Goal: Entertainment & Leisure: Consume media (video, audio)

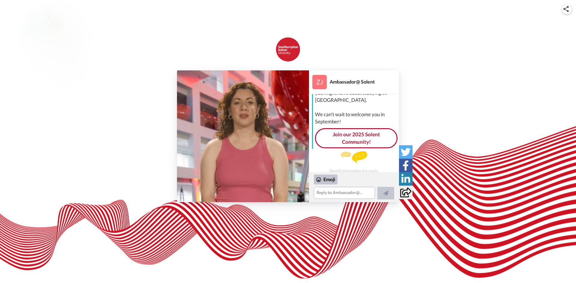
scroll to position [61, 0]
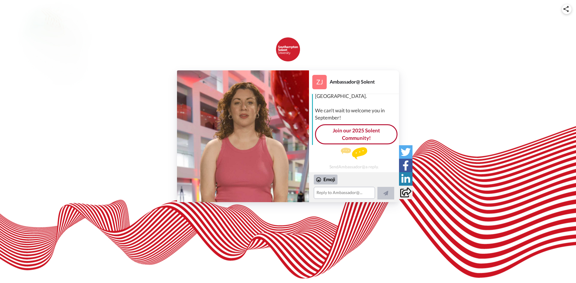
click at [282, 122] on img at bounding box center [243, 136] width 132 height 132
click at [252, 131] on video at bounding box center [243, 136] width 132 height 132
click at [244, 136] on icon "Play/Pause" at bounding box center [243, 136] width 16 height 28
click at [243, 136] on icon at bounding box center [243, 136] width 16 height 16
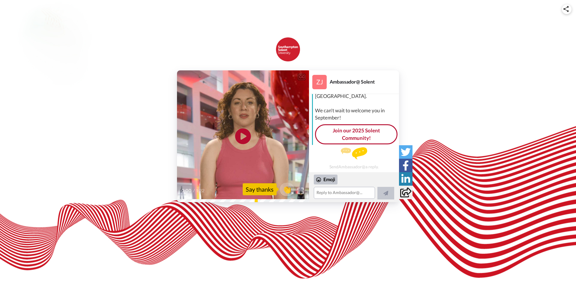
click at [243, 136] on icon "Play/Pause" at bounding box center [243, 136] width 16 height 28
click at [279, 168] on video at bounding box center [243, 136] width 132 height 132
click at [403, 243] on div "CC Play/Pause We're thrilled to have you joining us and we can't wait to welcom…" at bounding box center [288, 141] width 576 height 283
click at [300, 191] on img at bounding box center [300, 191] width 6 height 6
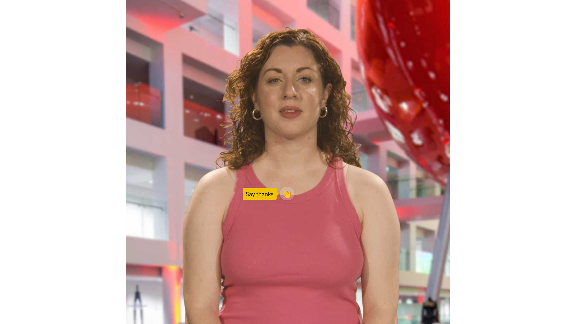
click at [301, 181] on video at bounding box center [288, 162] width 576 height 324
click at [512, 152] on video at bounding box center [288, 162] width 576 height 324
